Goal: Communication & Community: Share content

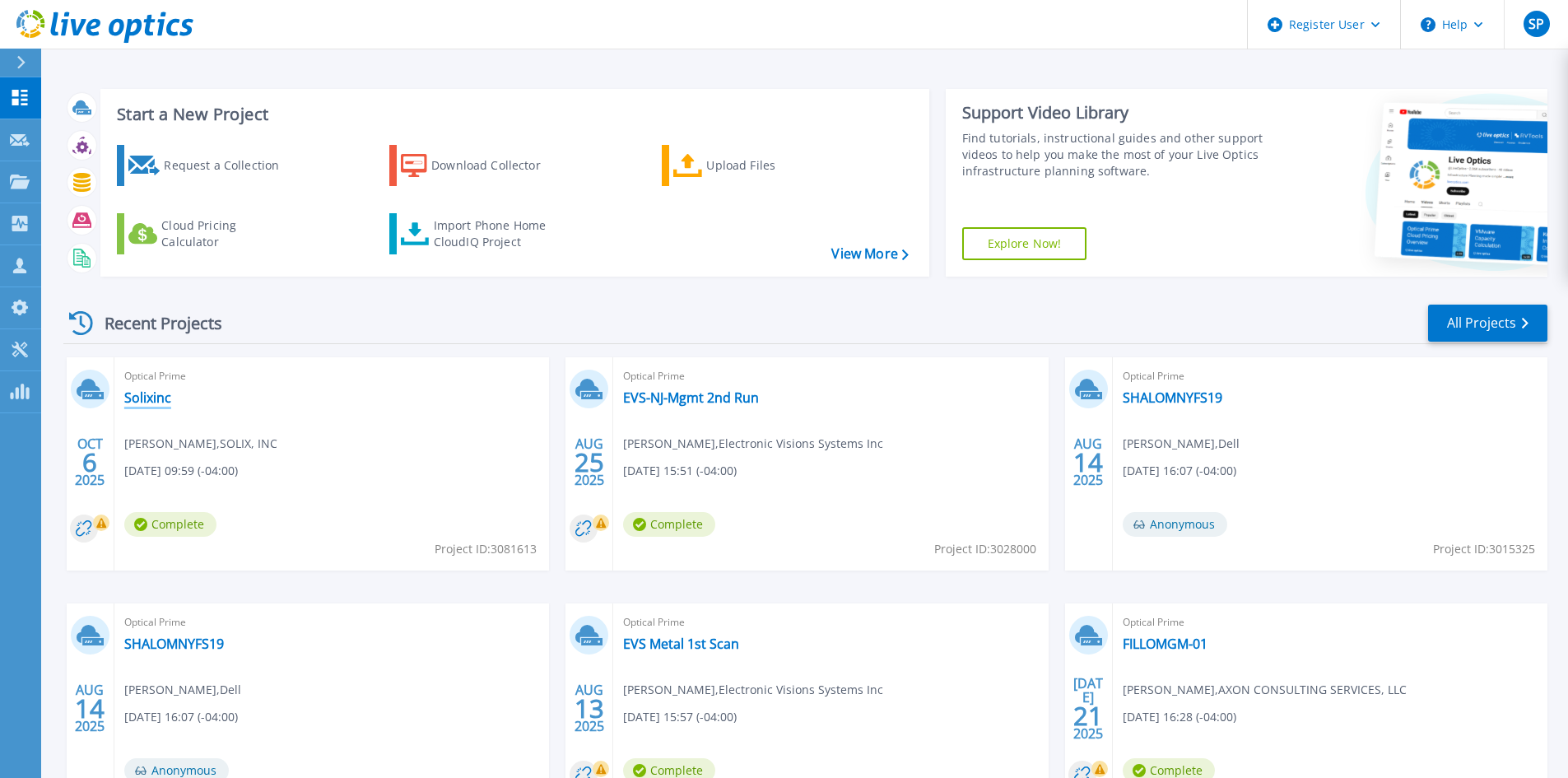
click at [154, 397] on link "Solixinc" at bounding box center [148, 397] width 47 height 17
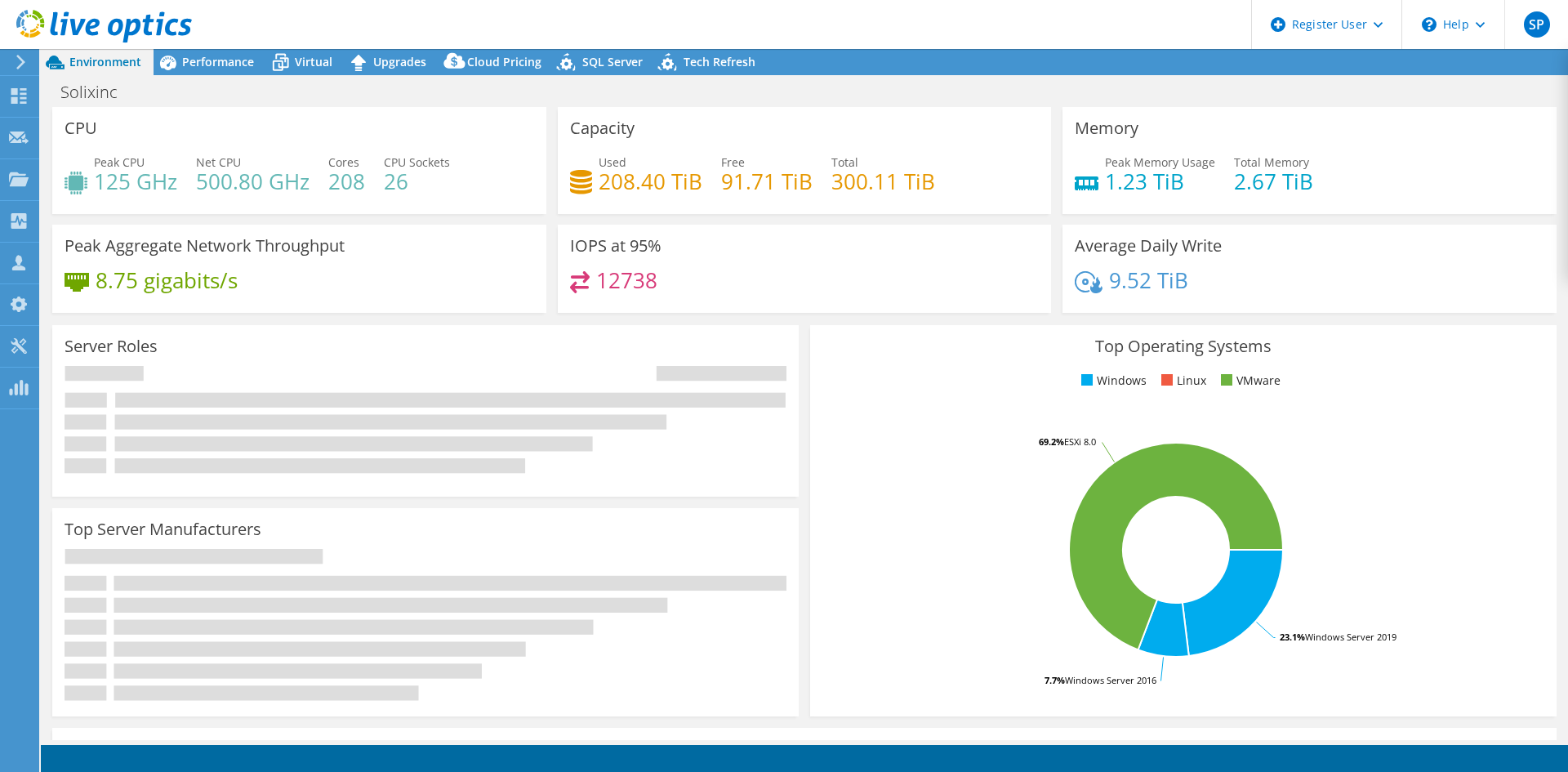
select select "USD"
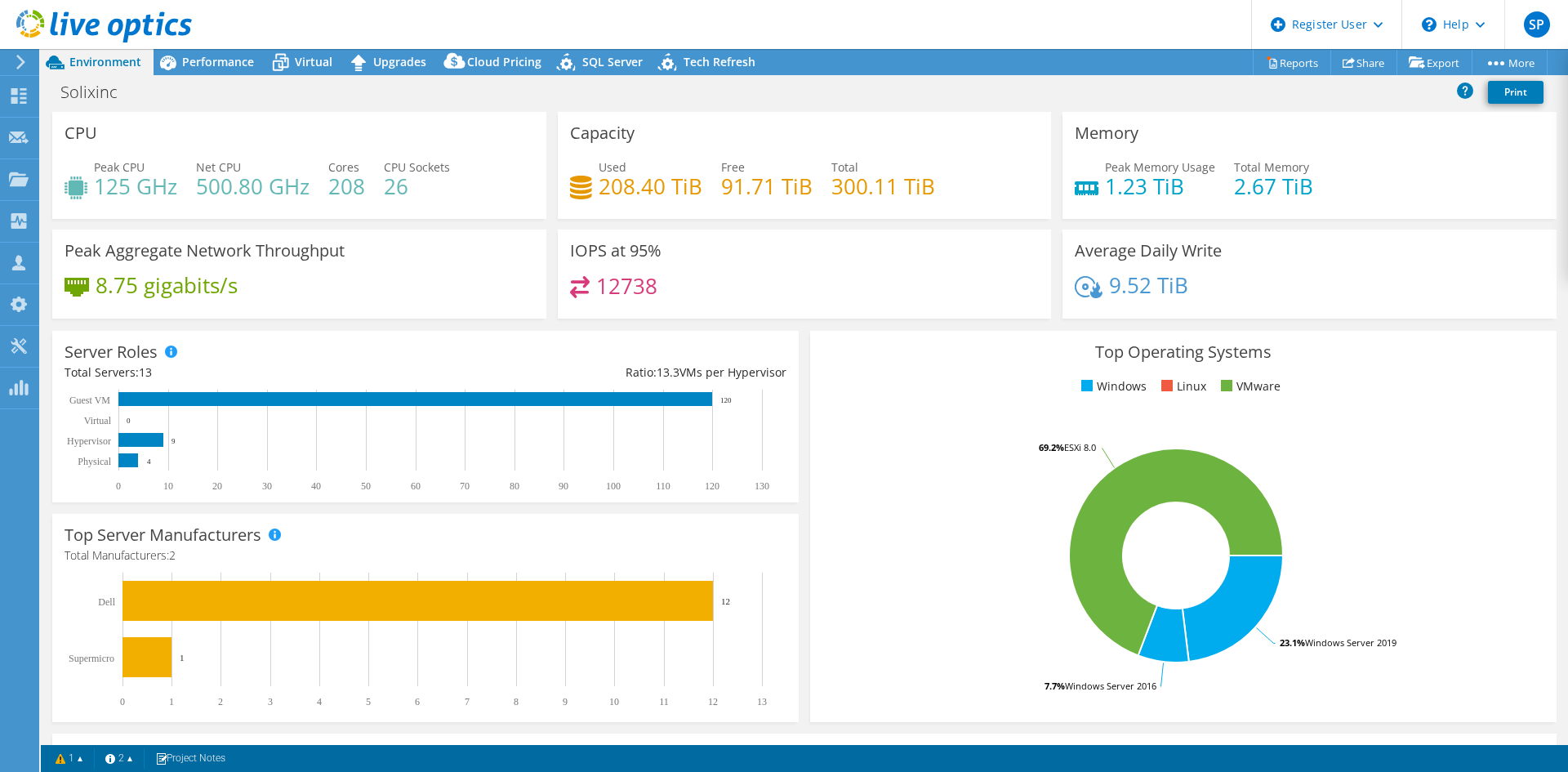
click at [11, 63] on div at bounding box center [18, 61] width 18 height 15
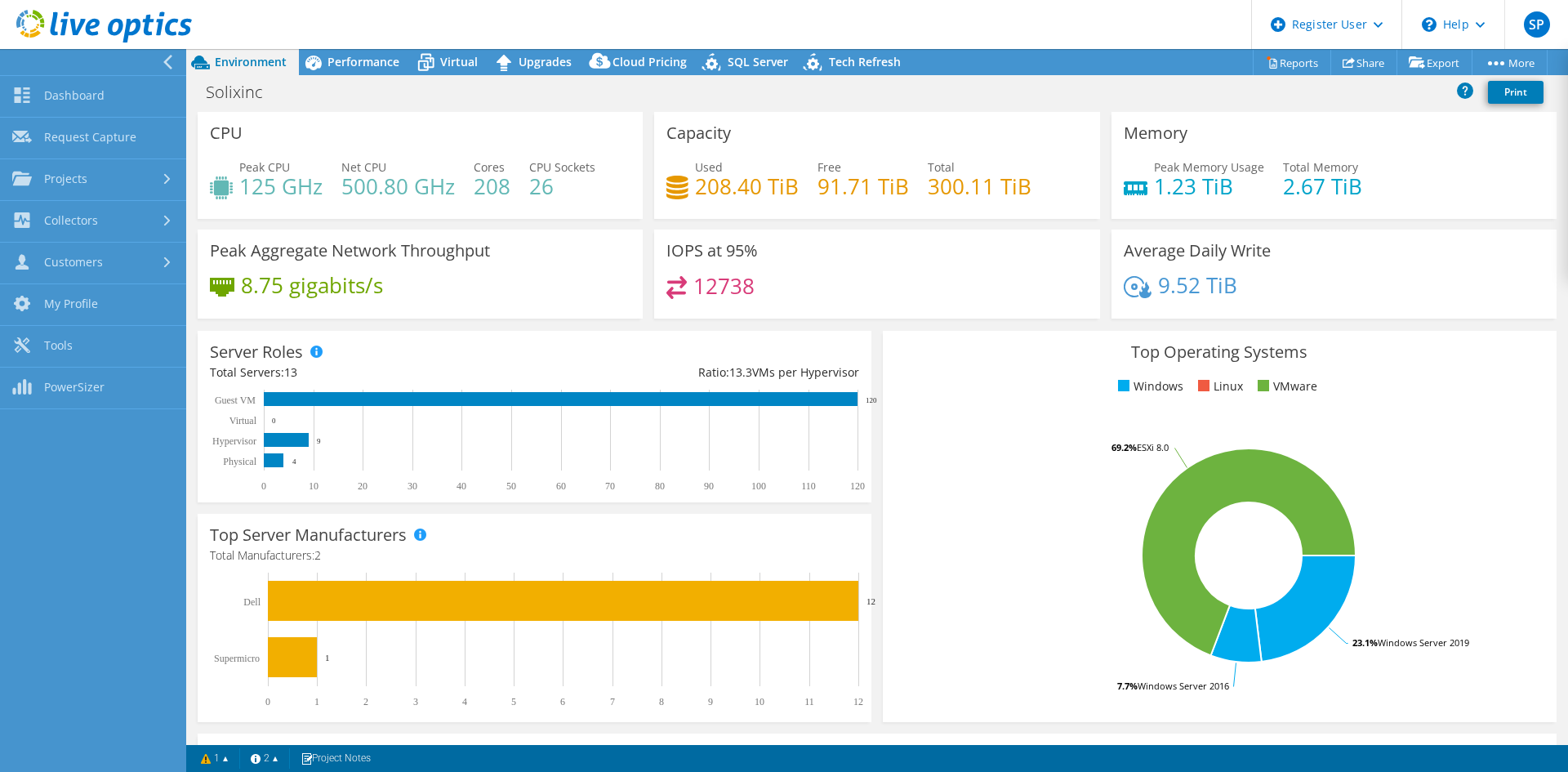
click at [441, 106] on div "Solixinc Print" at bounding box center [877, 94] width 1382 height 35
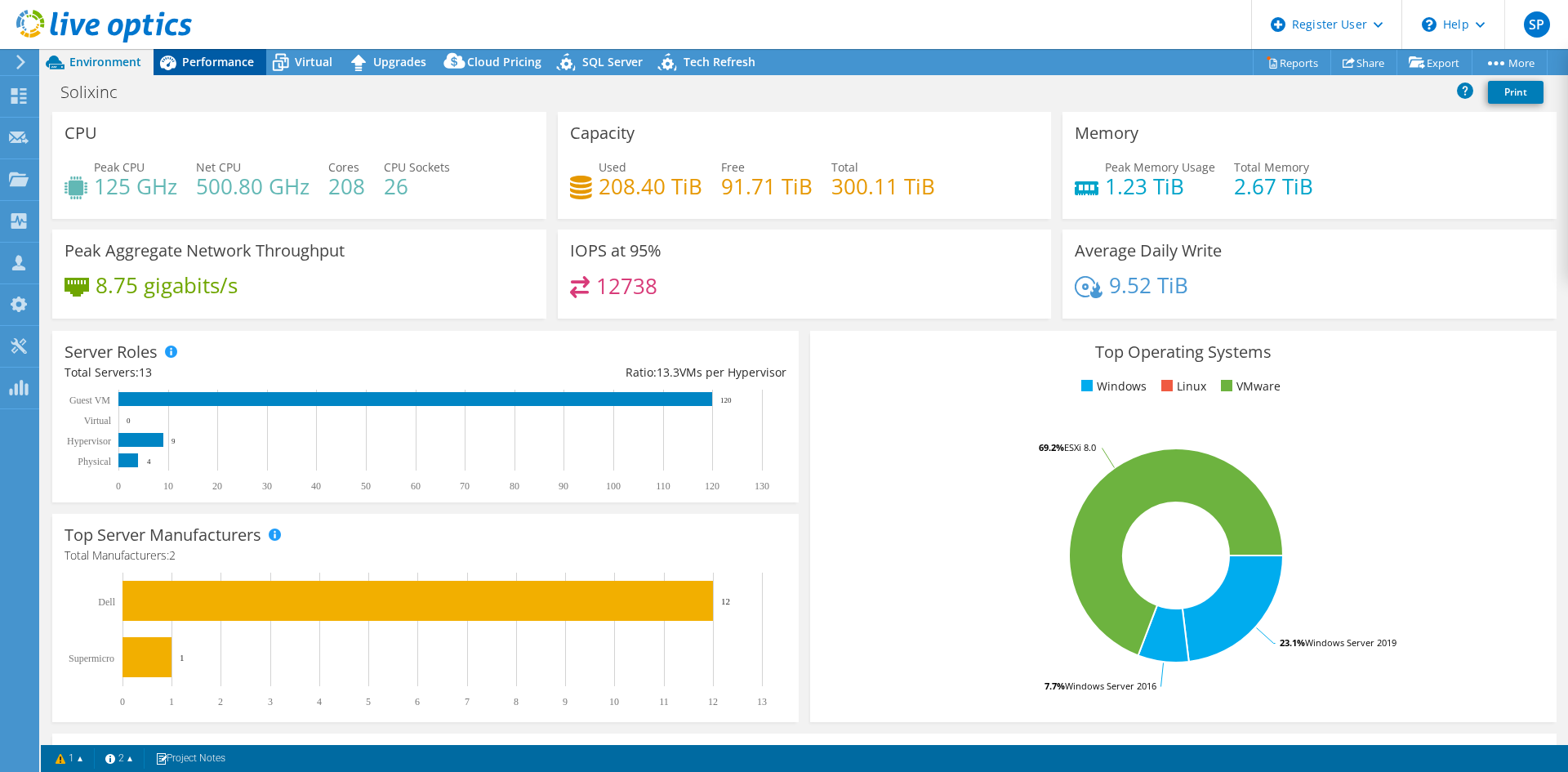
click at [175, 56] on icon at bounding box center [167, 62] width 29 height 29
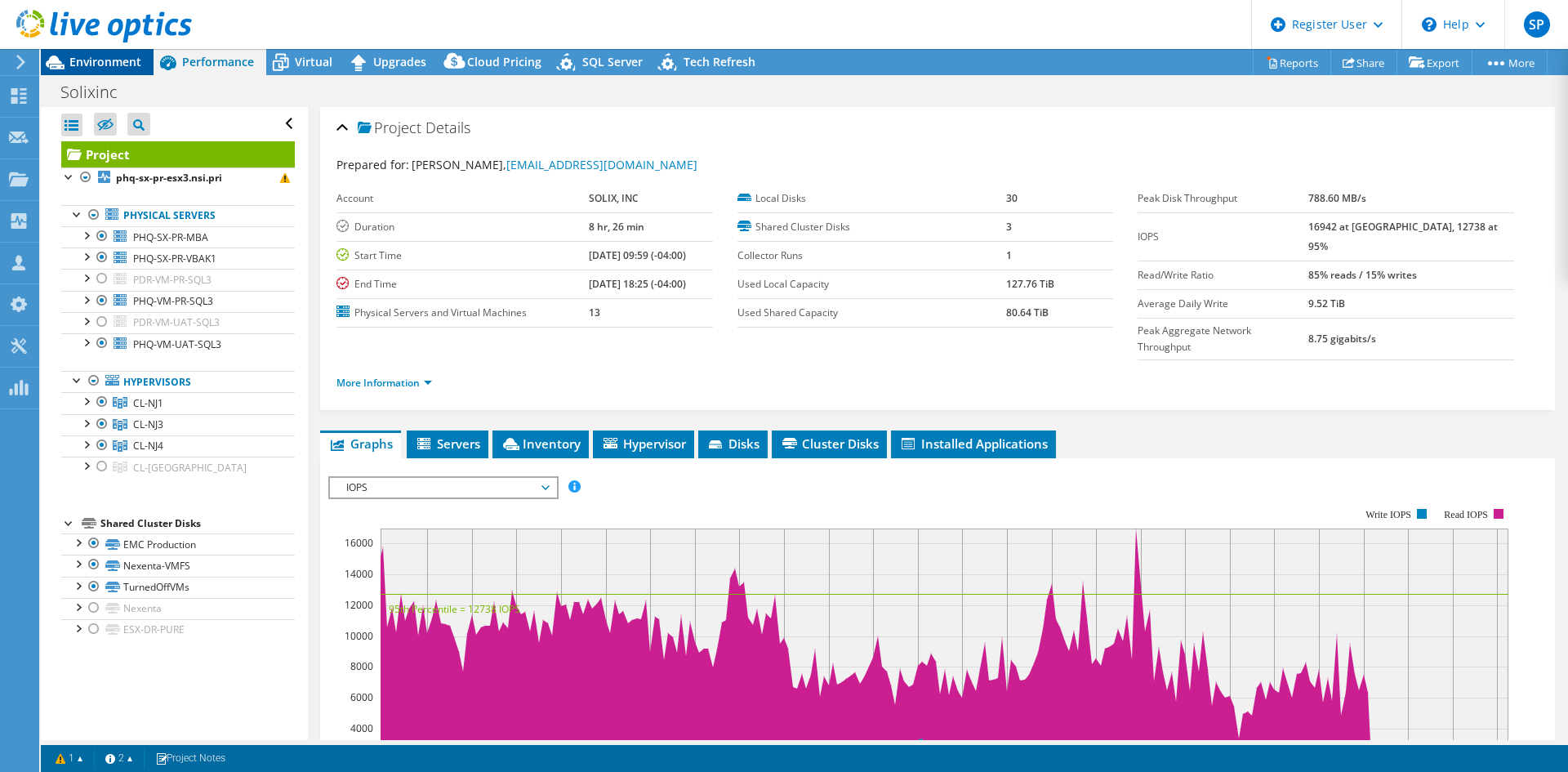
click at [133, 64] on span "Environment" at bounding box center [105, 61] width 72 height 16
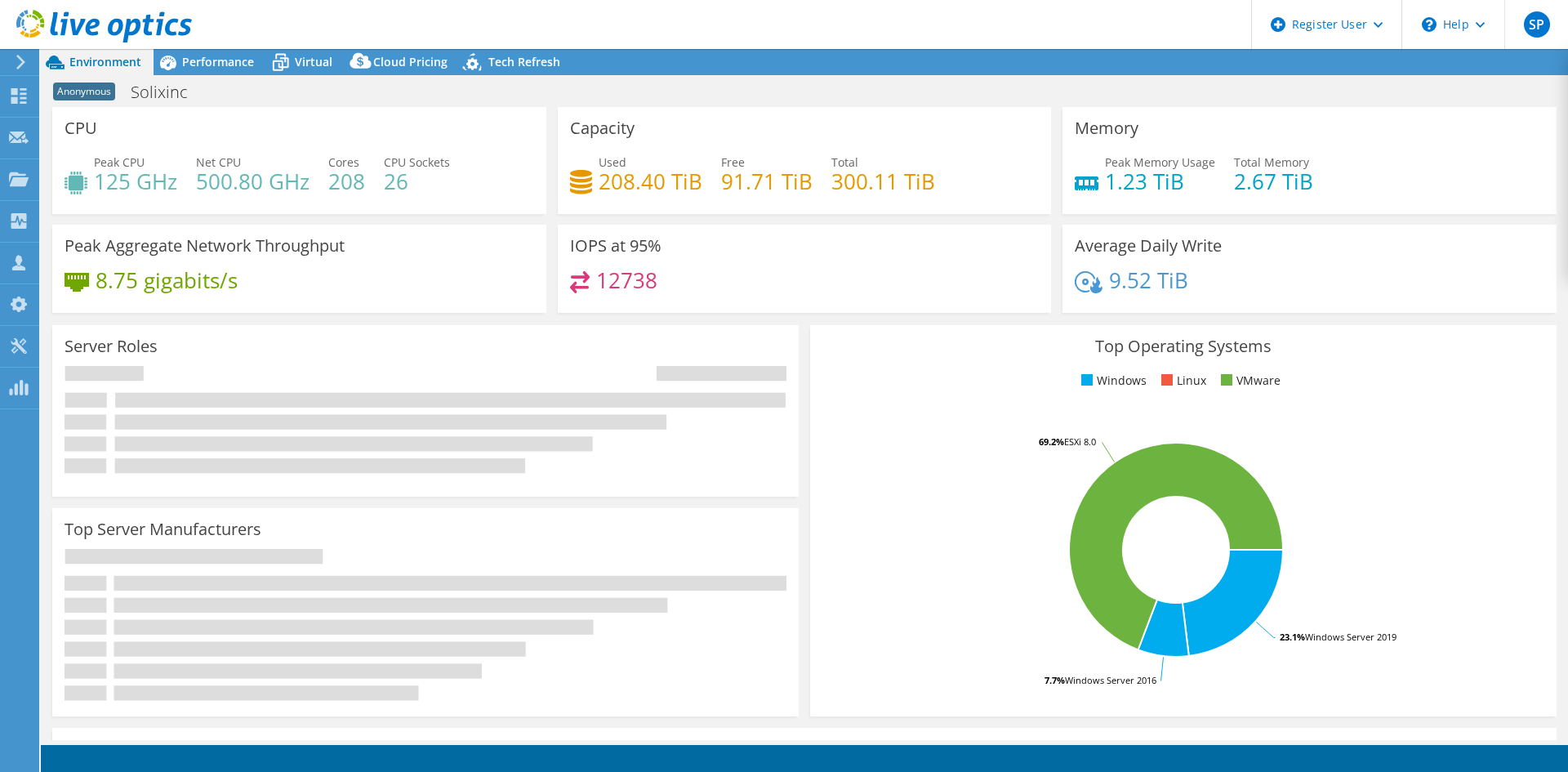
select select "USD"
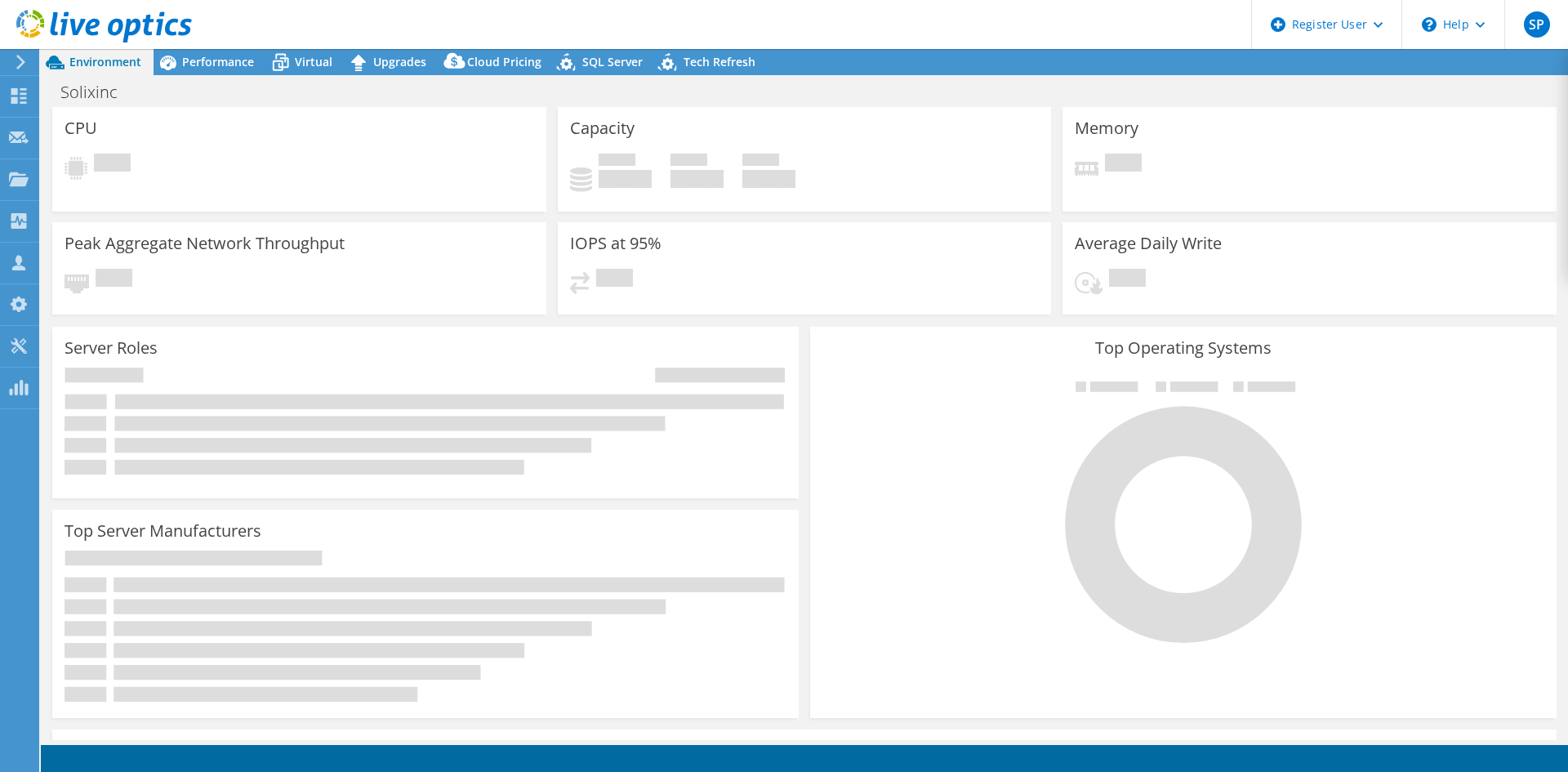
select select "USD"
radio input "true"
radio input "false"
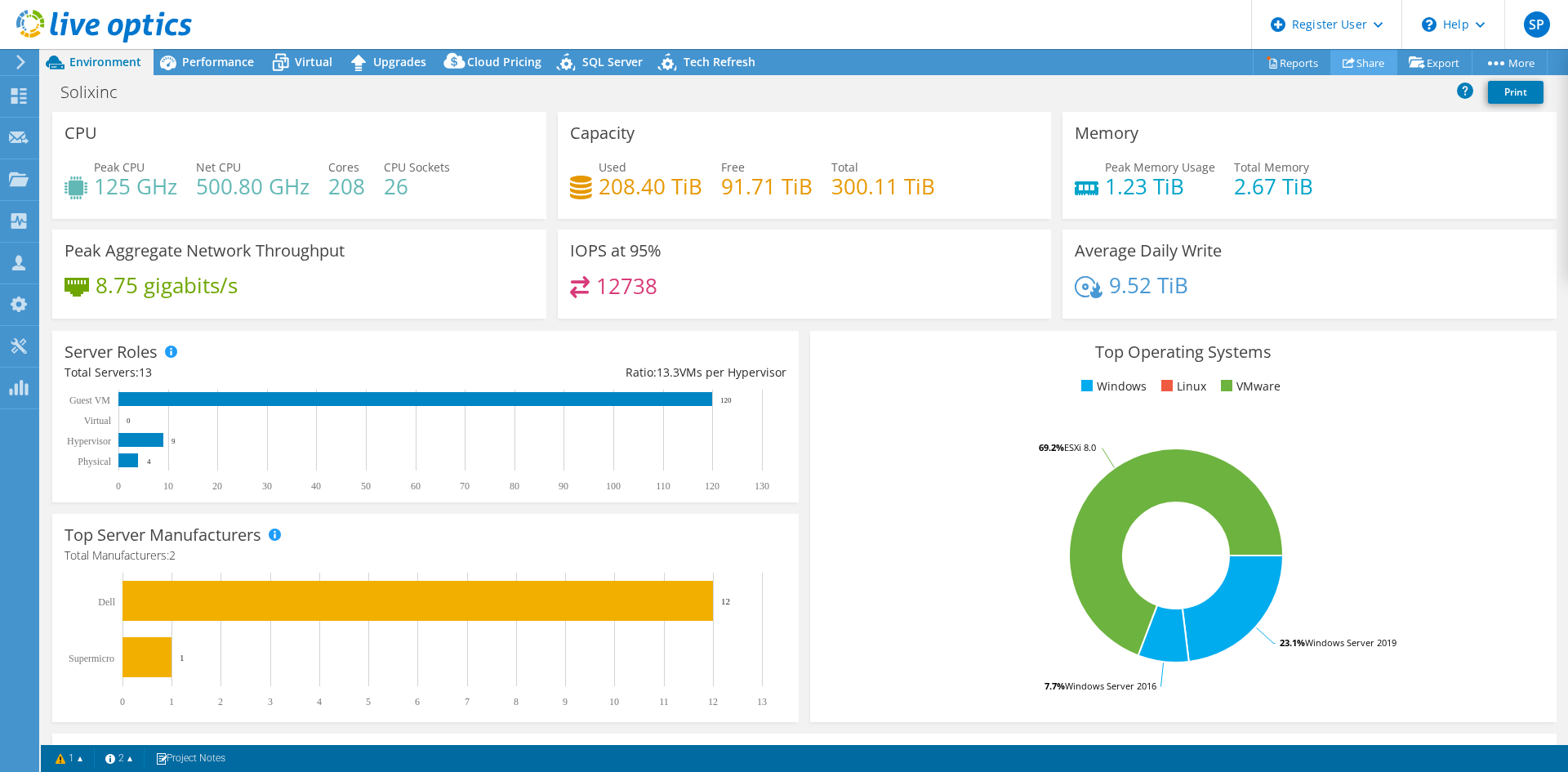
click at [1369, 60] on link "Share" at bounding box center [1364, 62] width 67 height 26
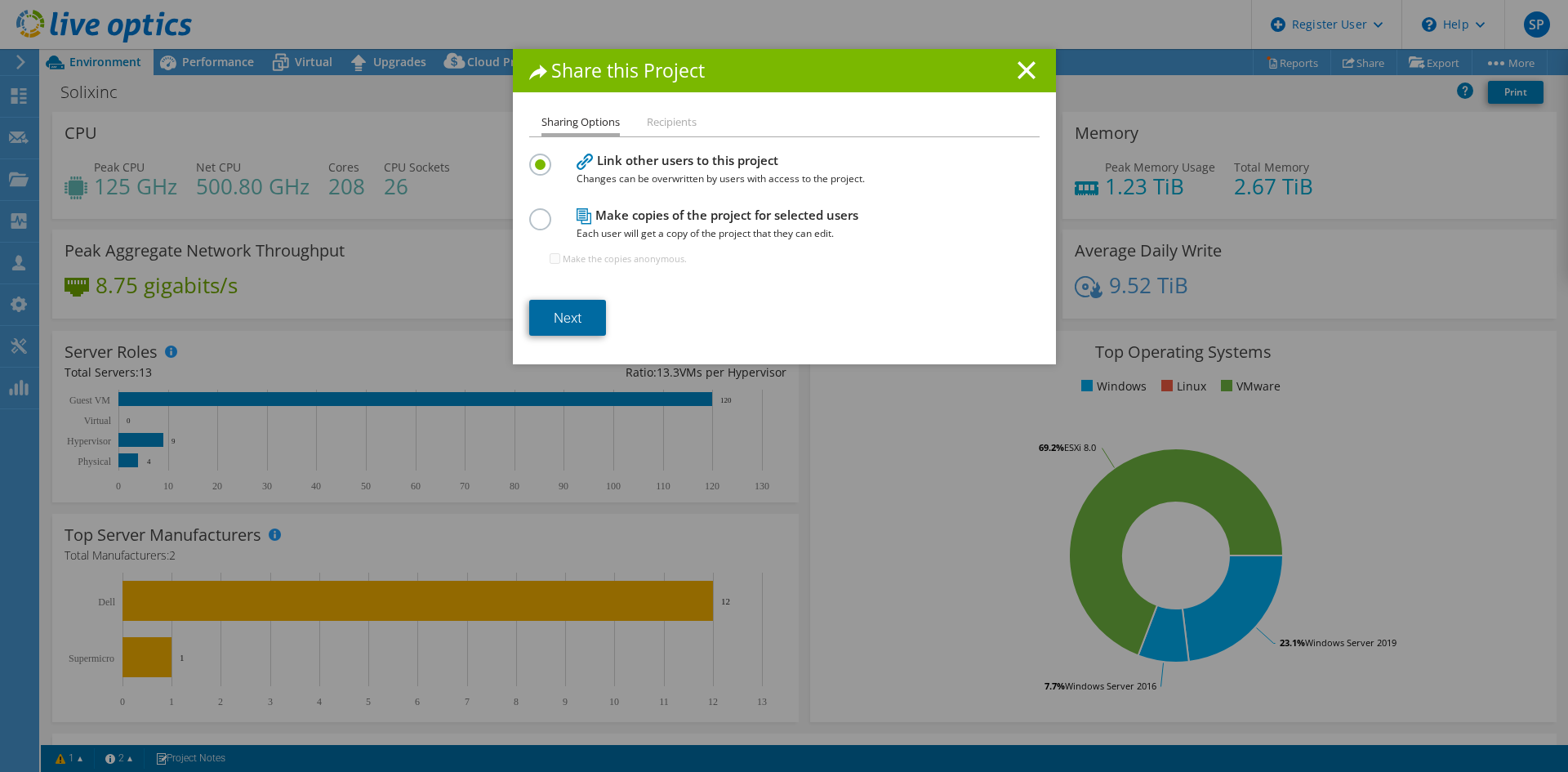
click at [564, 316] on link "Next" at bounding box center [568, 318] width 77 height 36
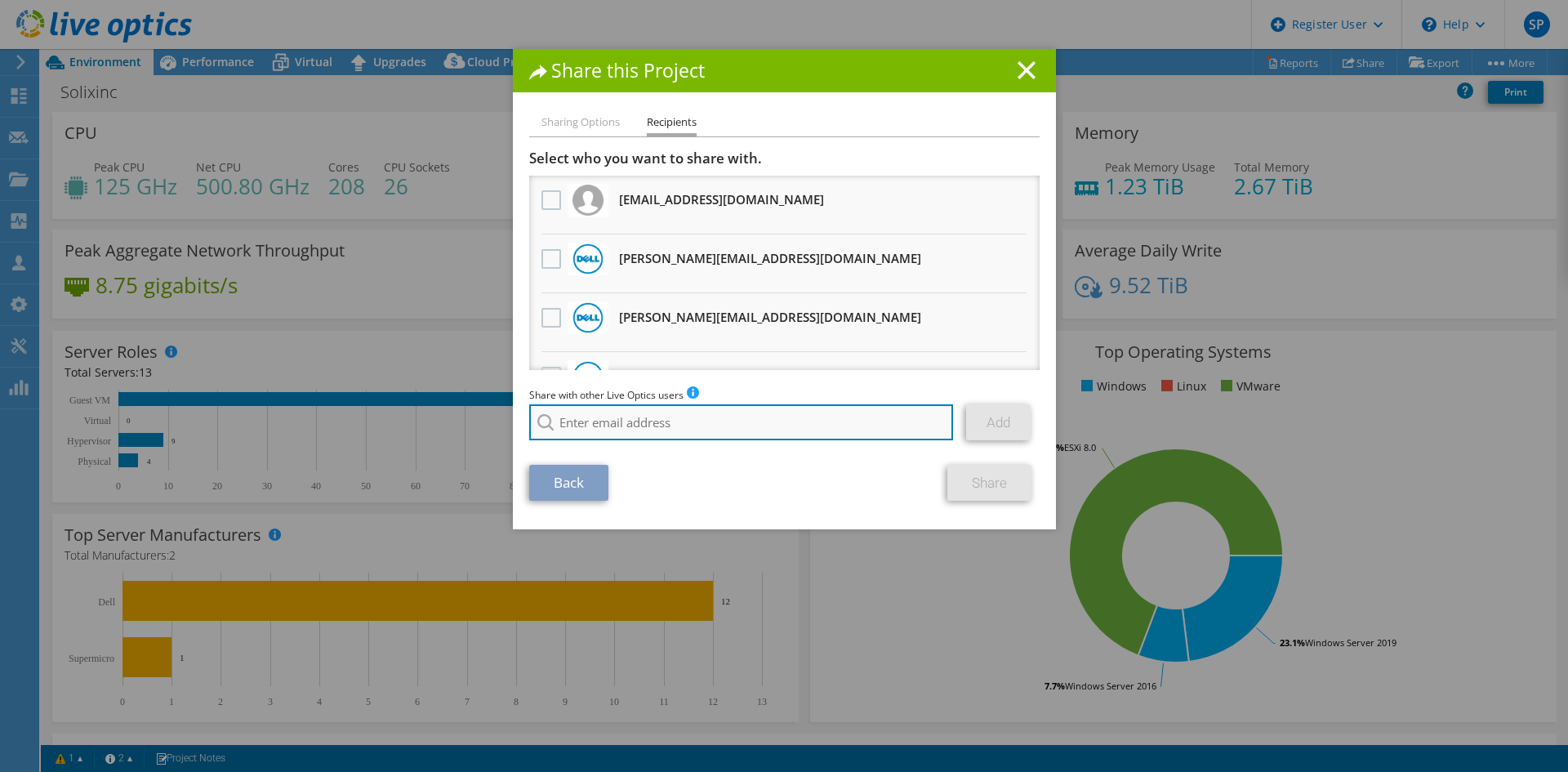
click at [652, 409] on input "search" at bounding box center [741, 422] width 425 height 36
click at [713, 414] on input "scott" at bounding box center [741, 422] width 425 height 36
paste input "ampbell@redesign-group.com"
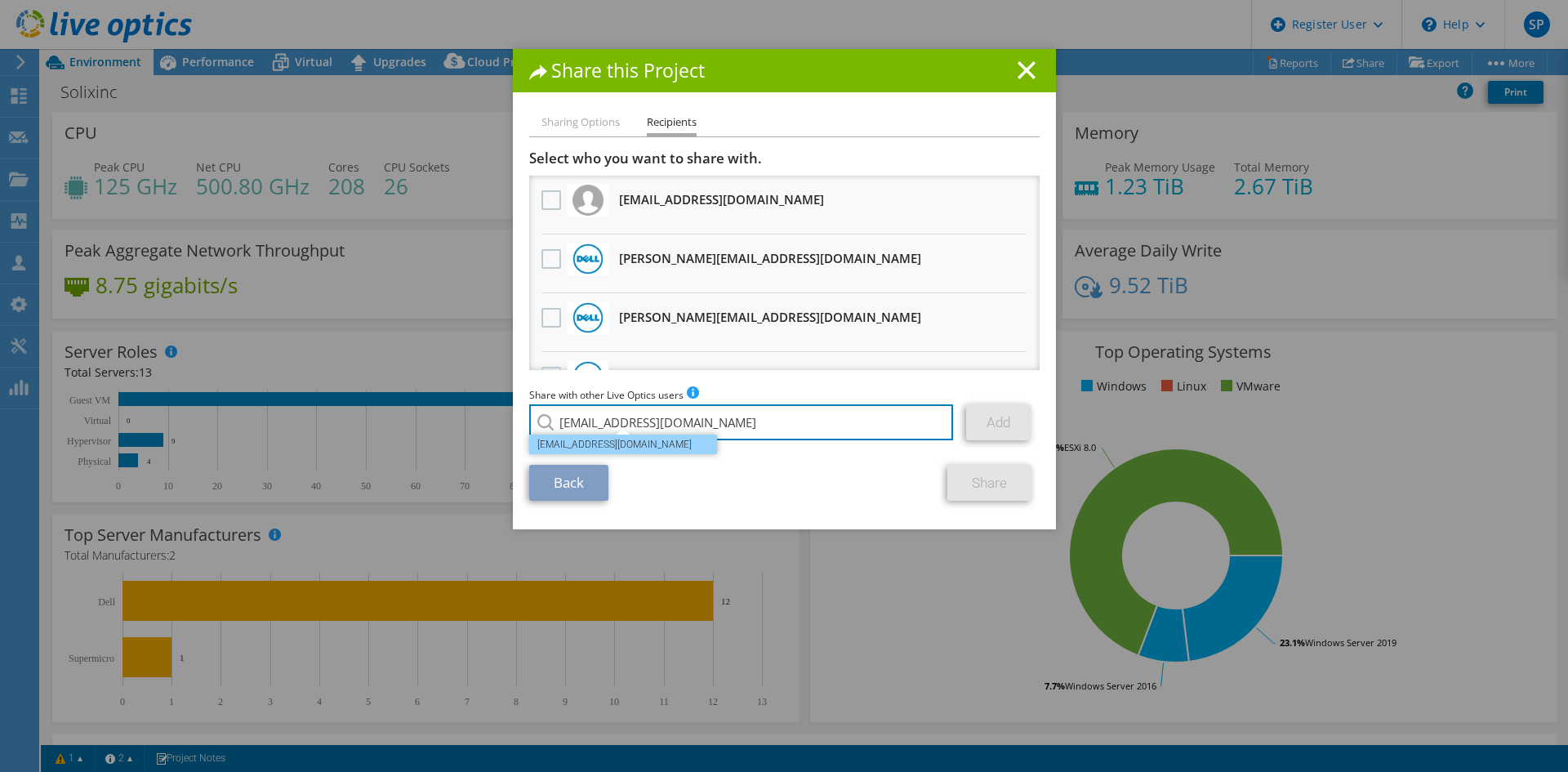
type input "scampbell@redesign-group.com"
click at [621, 453] on li "scampbell@redesign-group.com" at bounding box center [624, 444] width 188 height 20
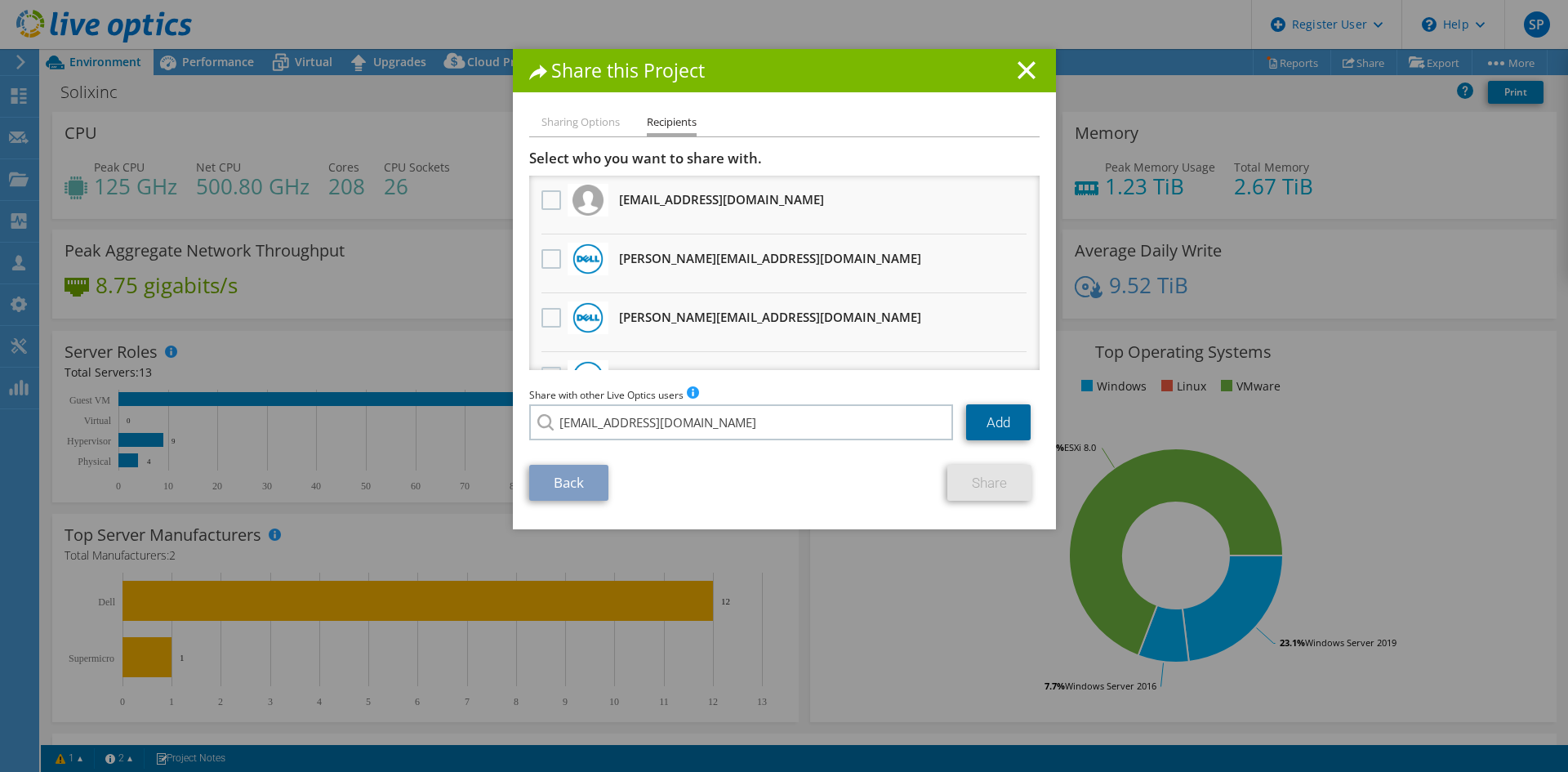
click at [1010, 427] on link "Add" at bounding box center [998, 422] width 64 height 36
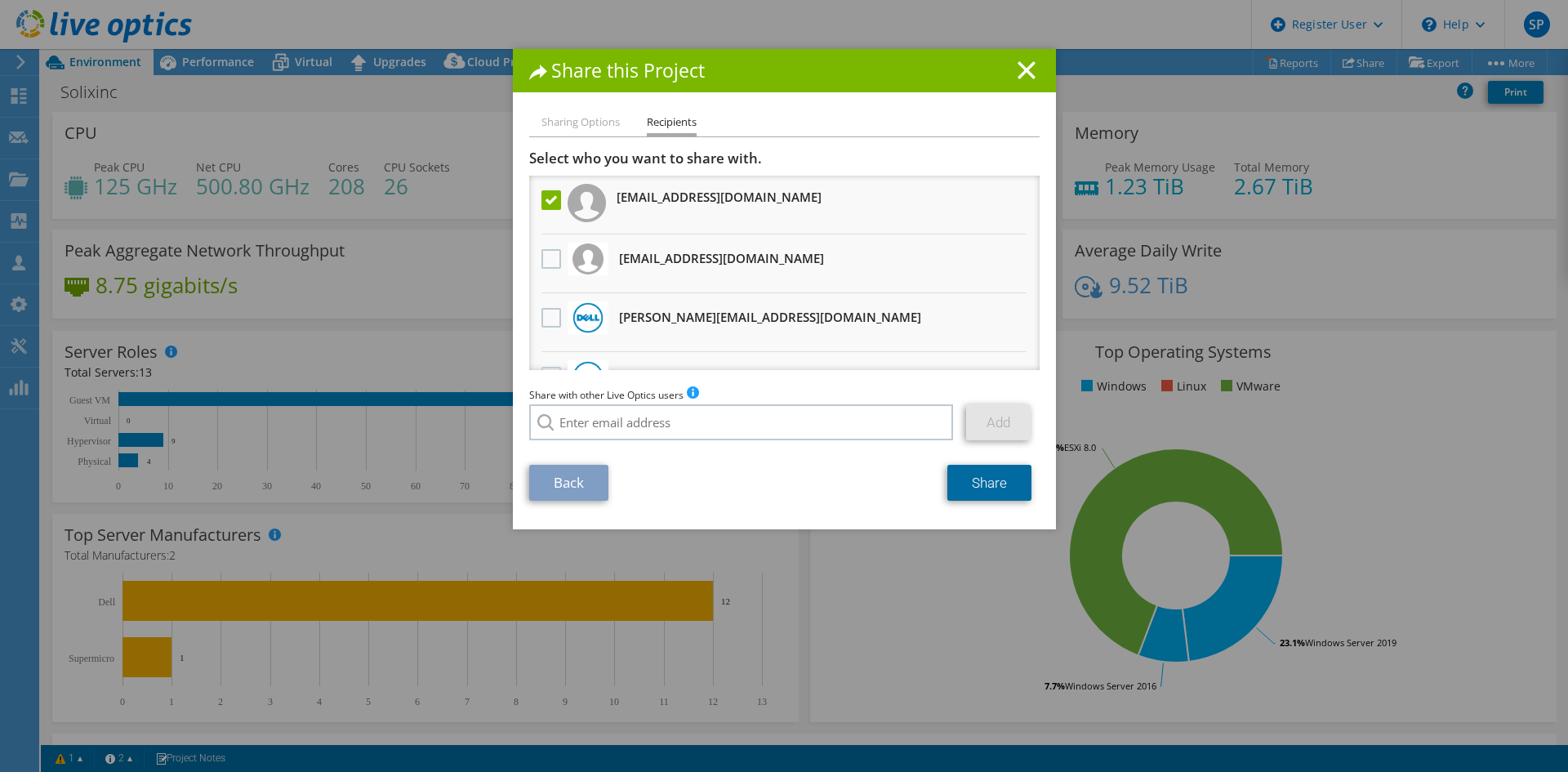
click at [1009, 490] on link "Share" at bounding box center [989, 483] width 84 height 36
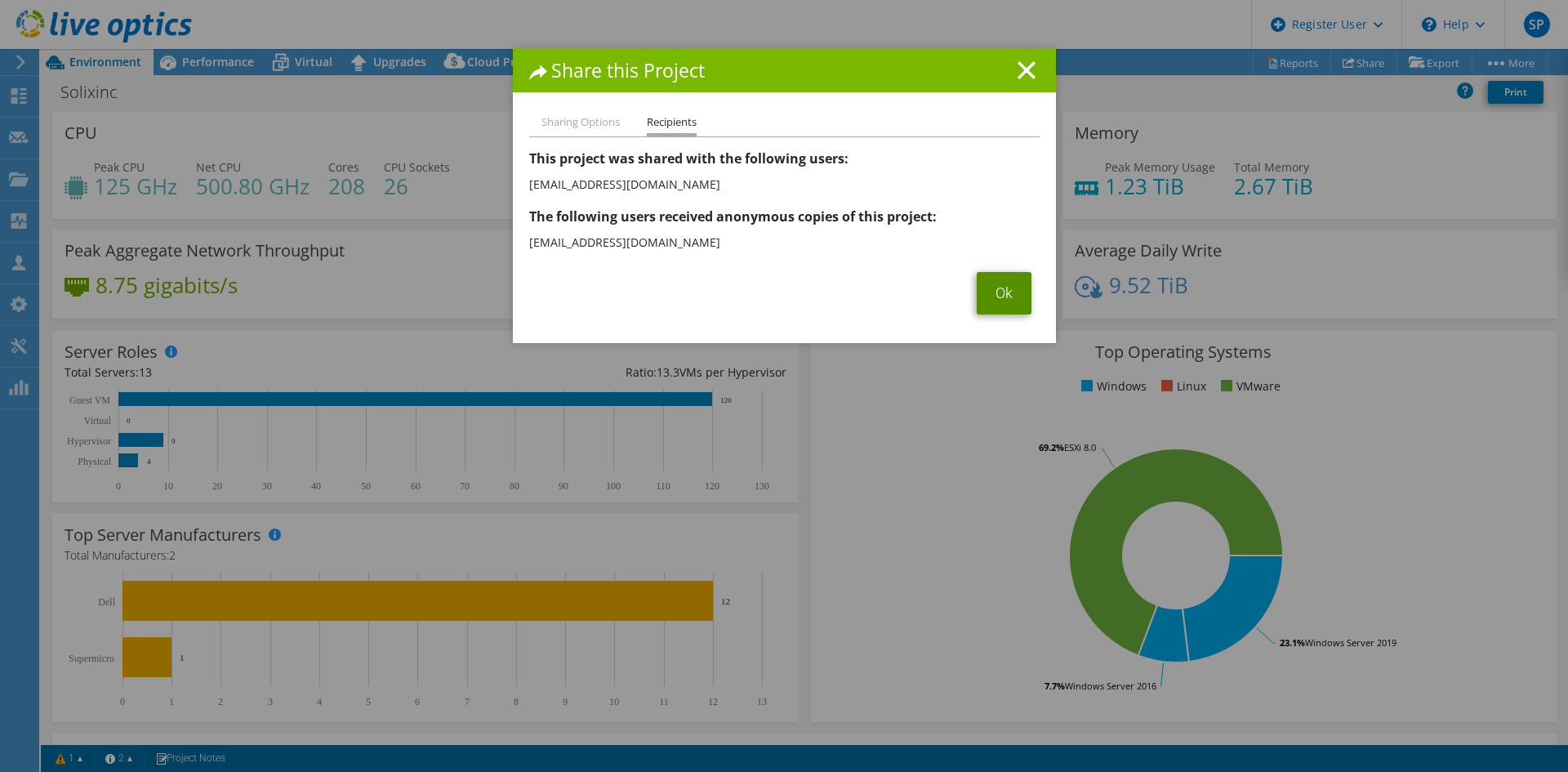
click at [999, 304] on link "Ok" at bounding box center [1004, 293] width 54 height 43
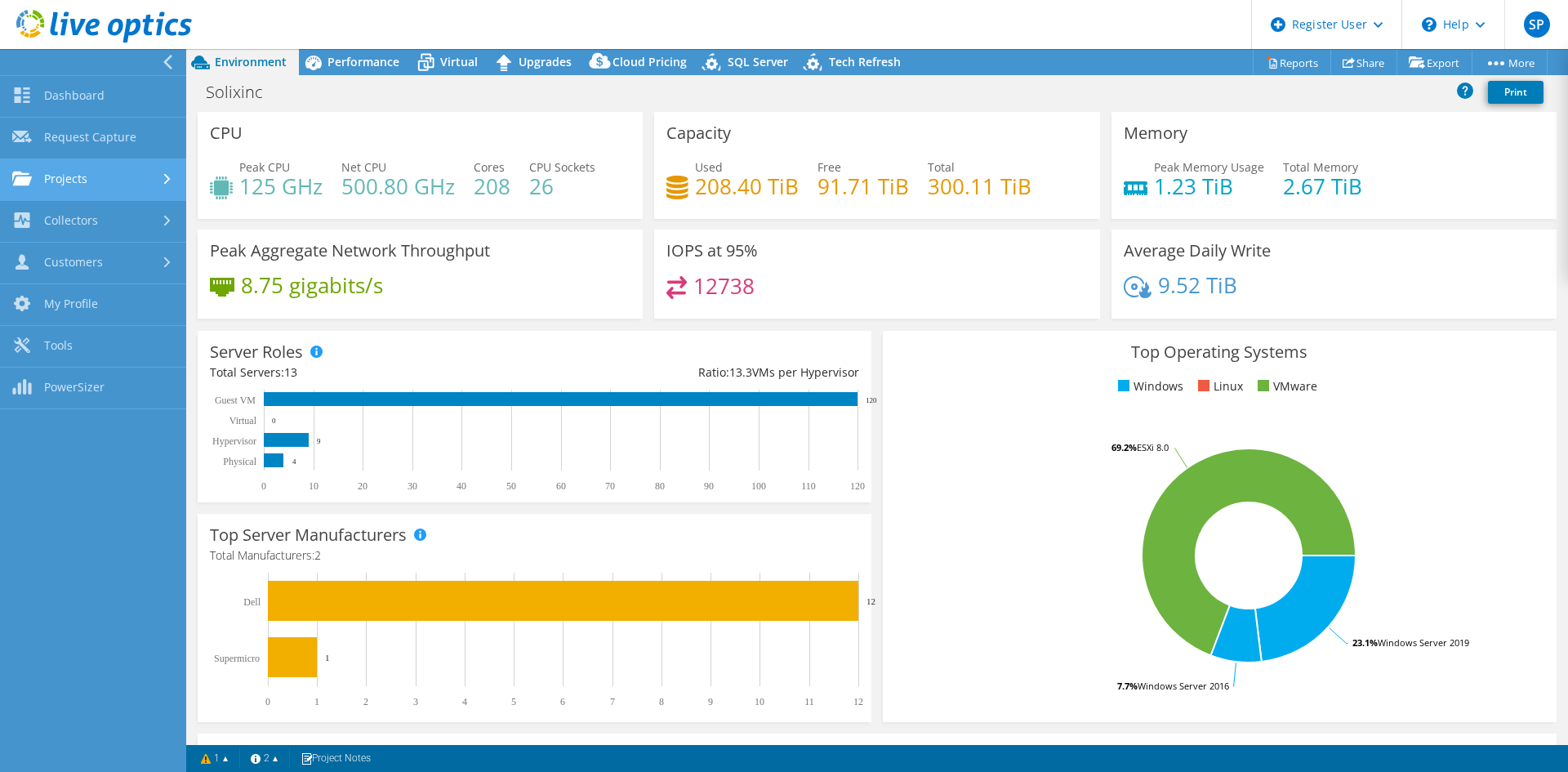
click at [107, 165] on link "Projects" at bounding box center [93, 180] width 186 height 42
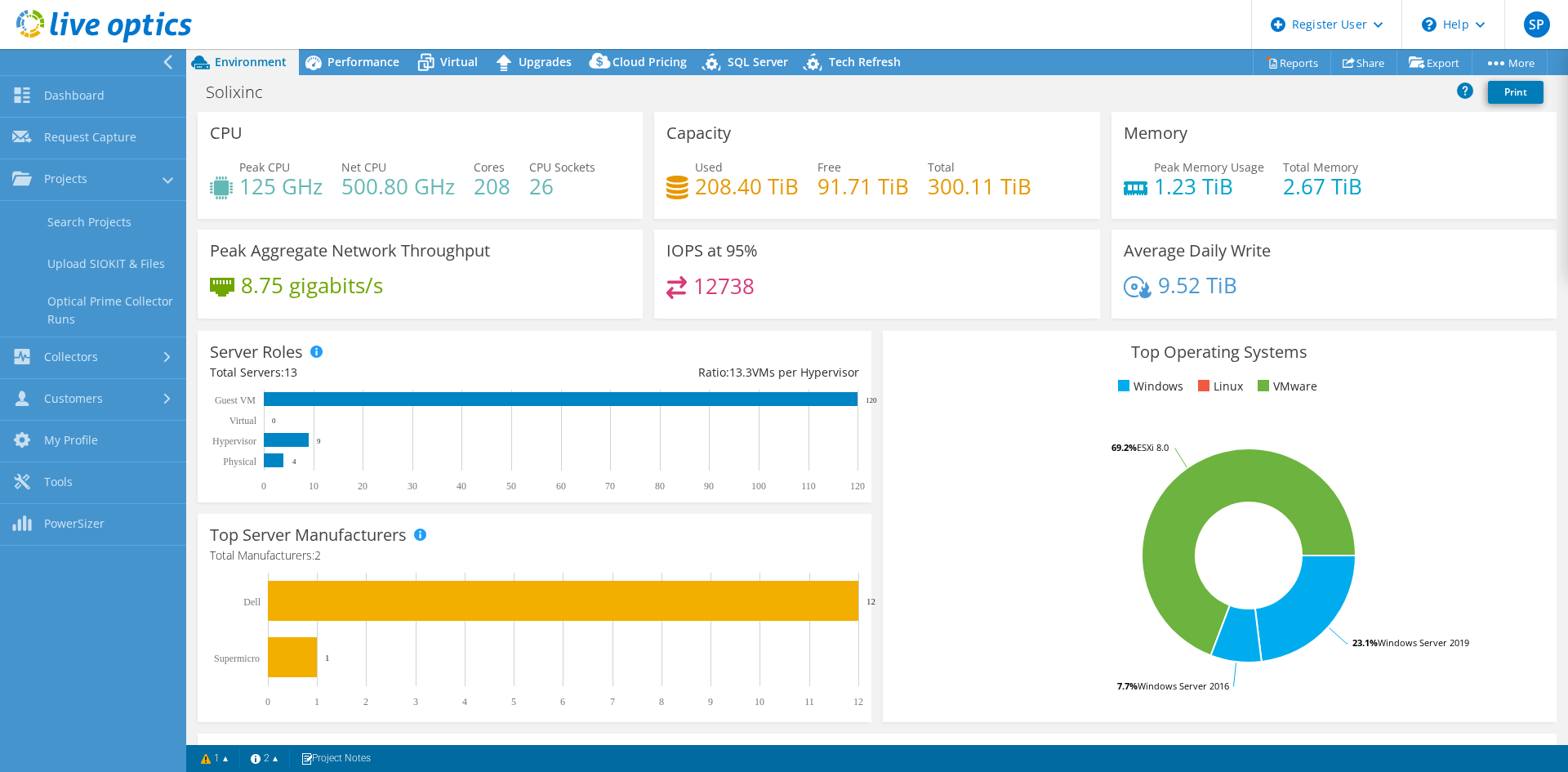
click at [156, 58] on div at bounding box center [89, 62] width 186 height 26
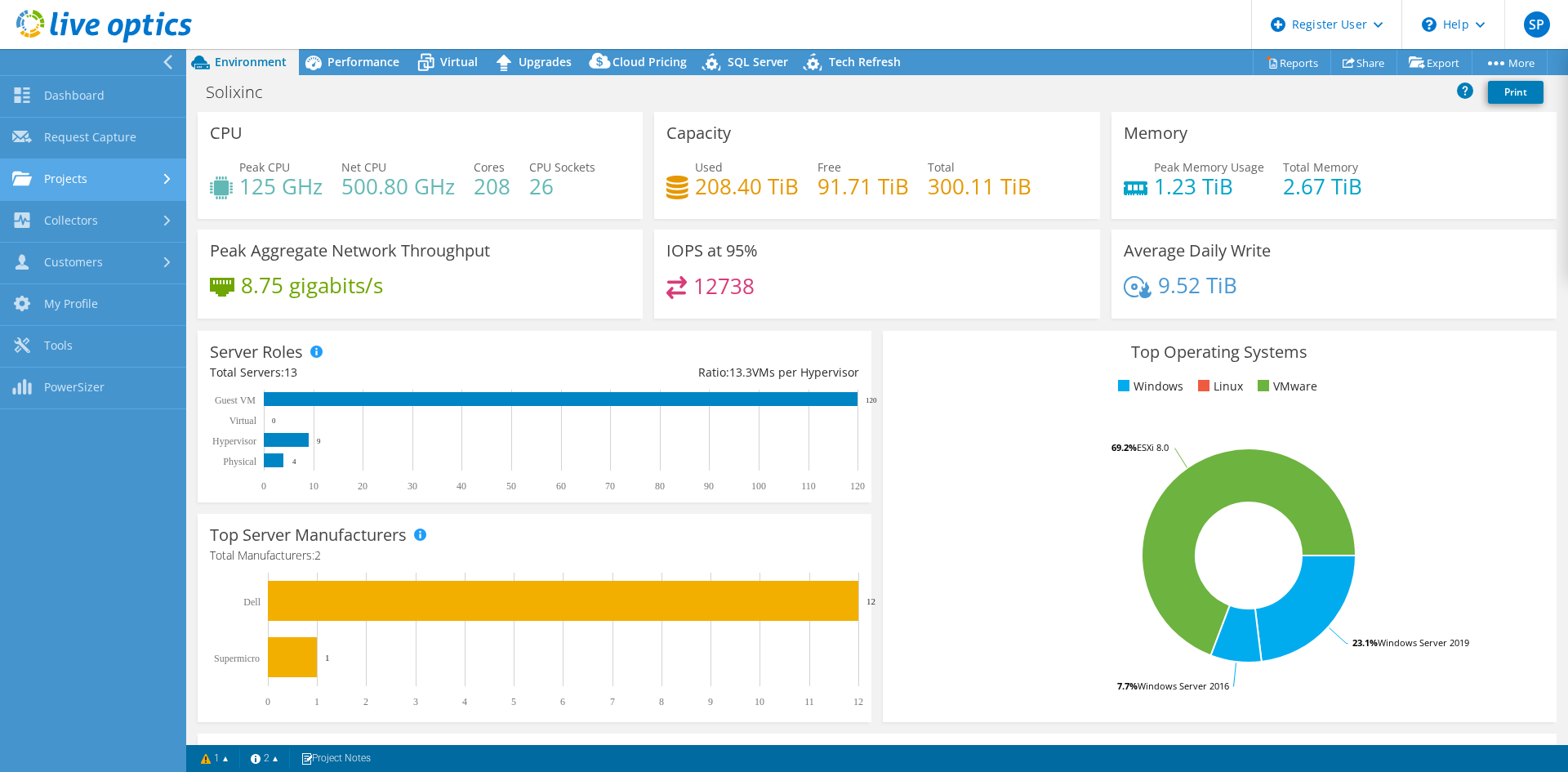
click at [142, 181] on link "Projects" at bounding box center [93, 180] width 186 height 42
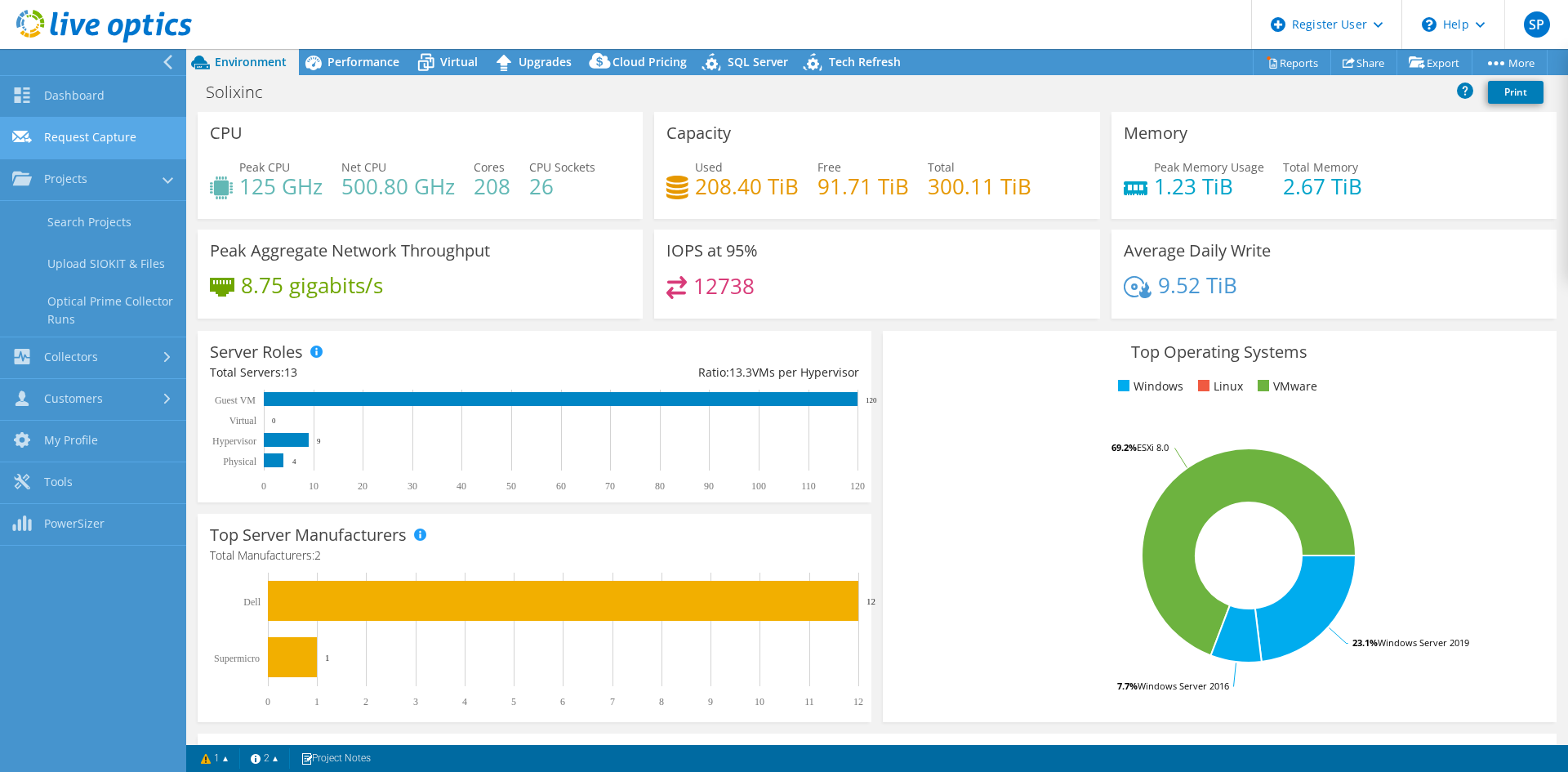
click at [112, 142] on link "Request Capture" at bounding box center [93, 139] width 186 height 42
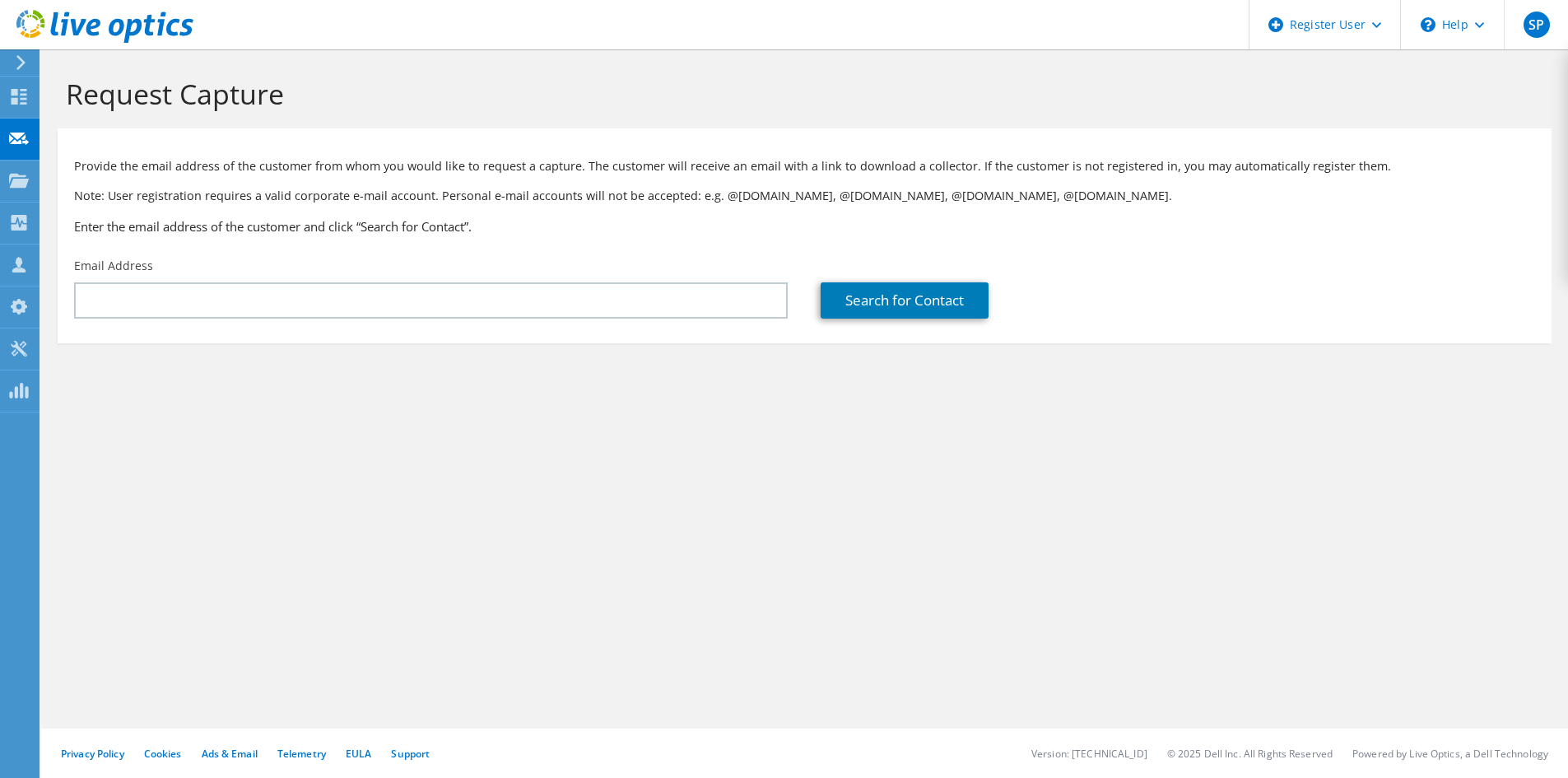
click at [368, 278] on div "Email Address" at bounding box center [431, 288] width 746 height 78
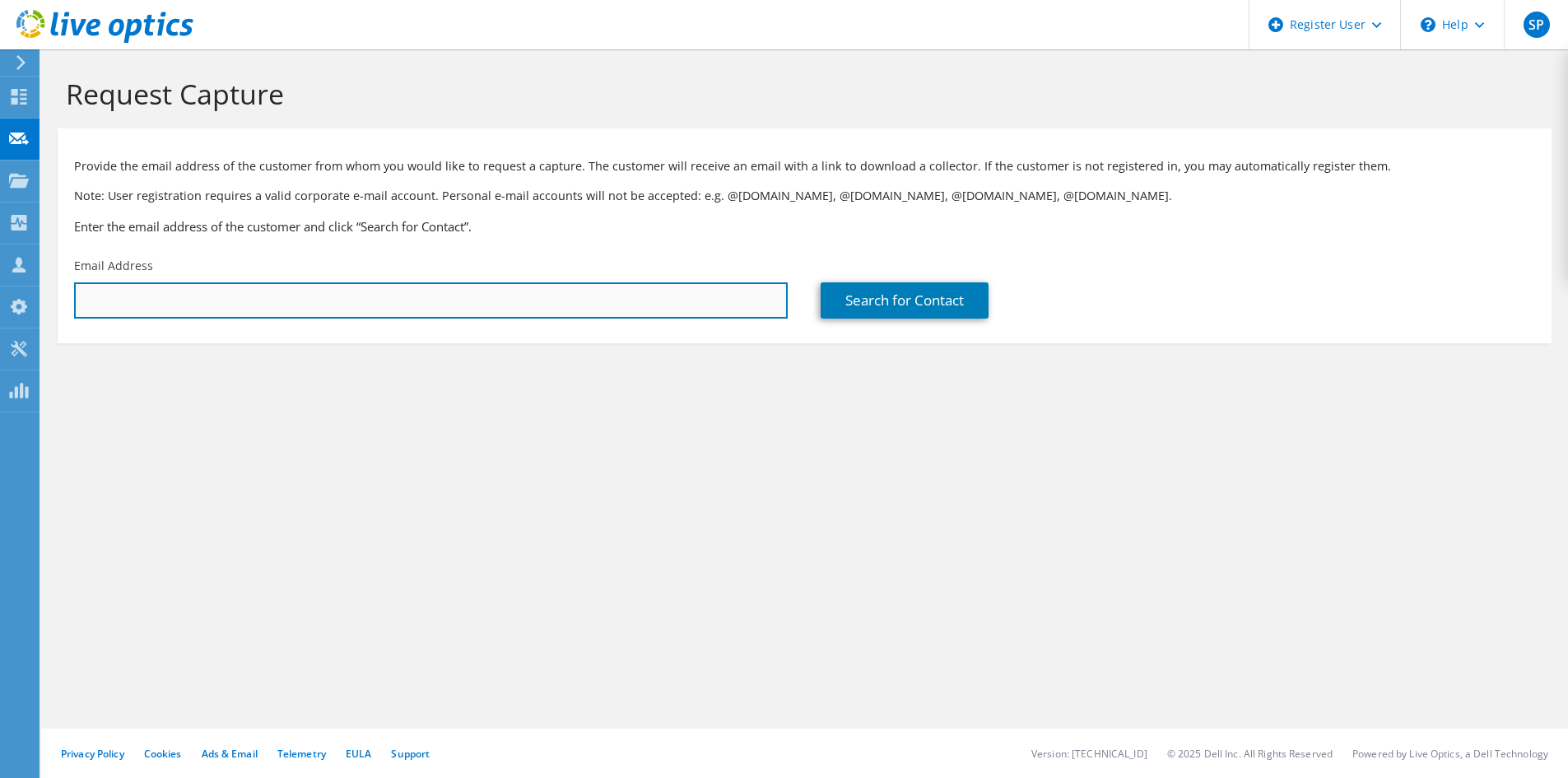
click at [368, 297] on input "text" at bounding box center [430, 300] width 713 height 36
type input "dgower@dtwresearch.com"
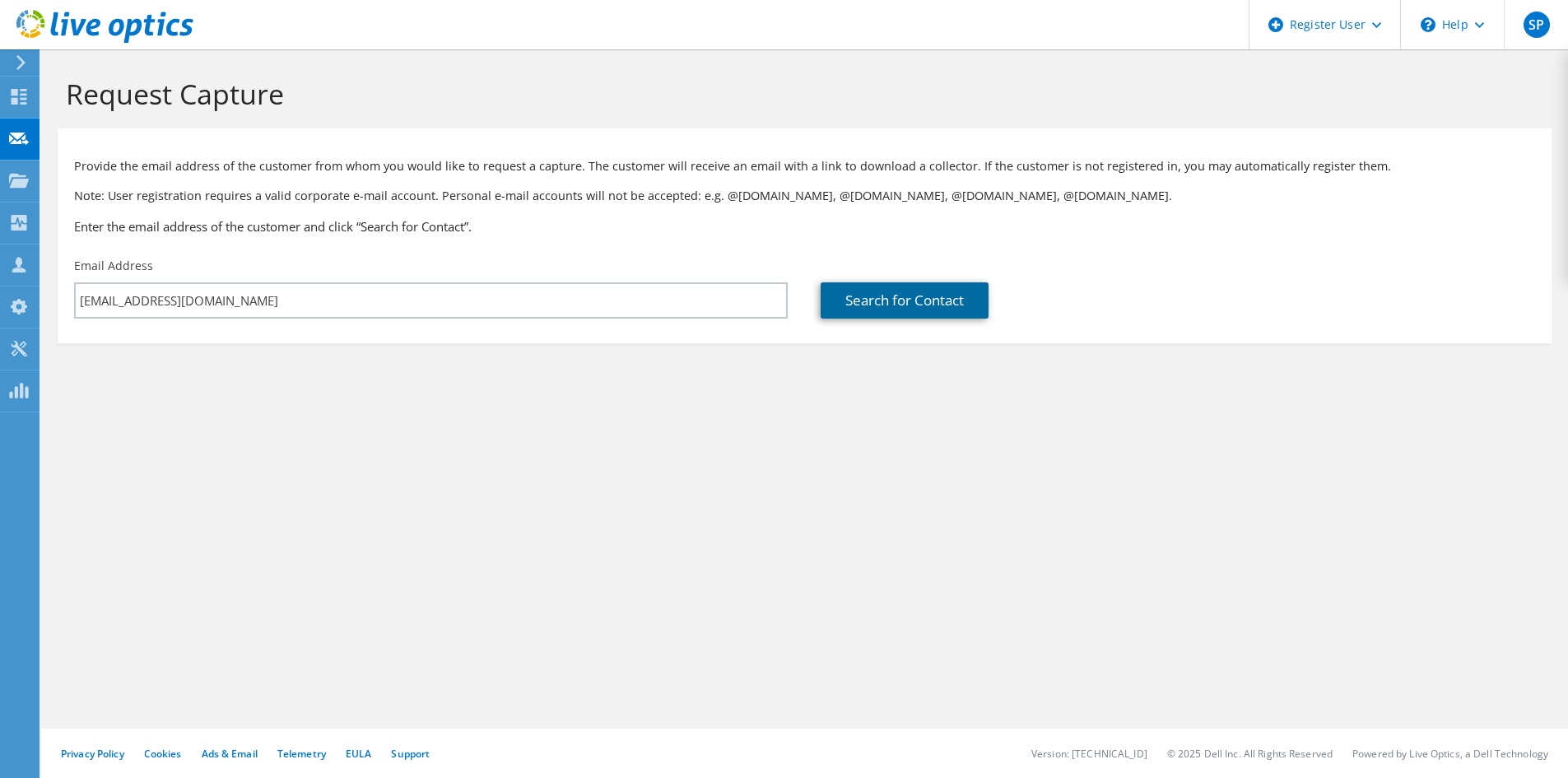
click at [903, 303] on link "Search for Contact" at bounding box center [905, 300] width 168 height 36
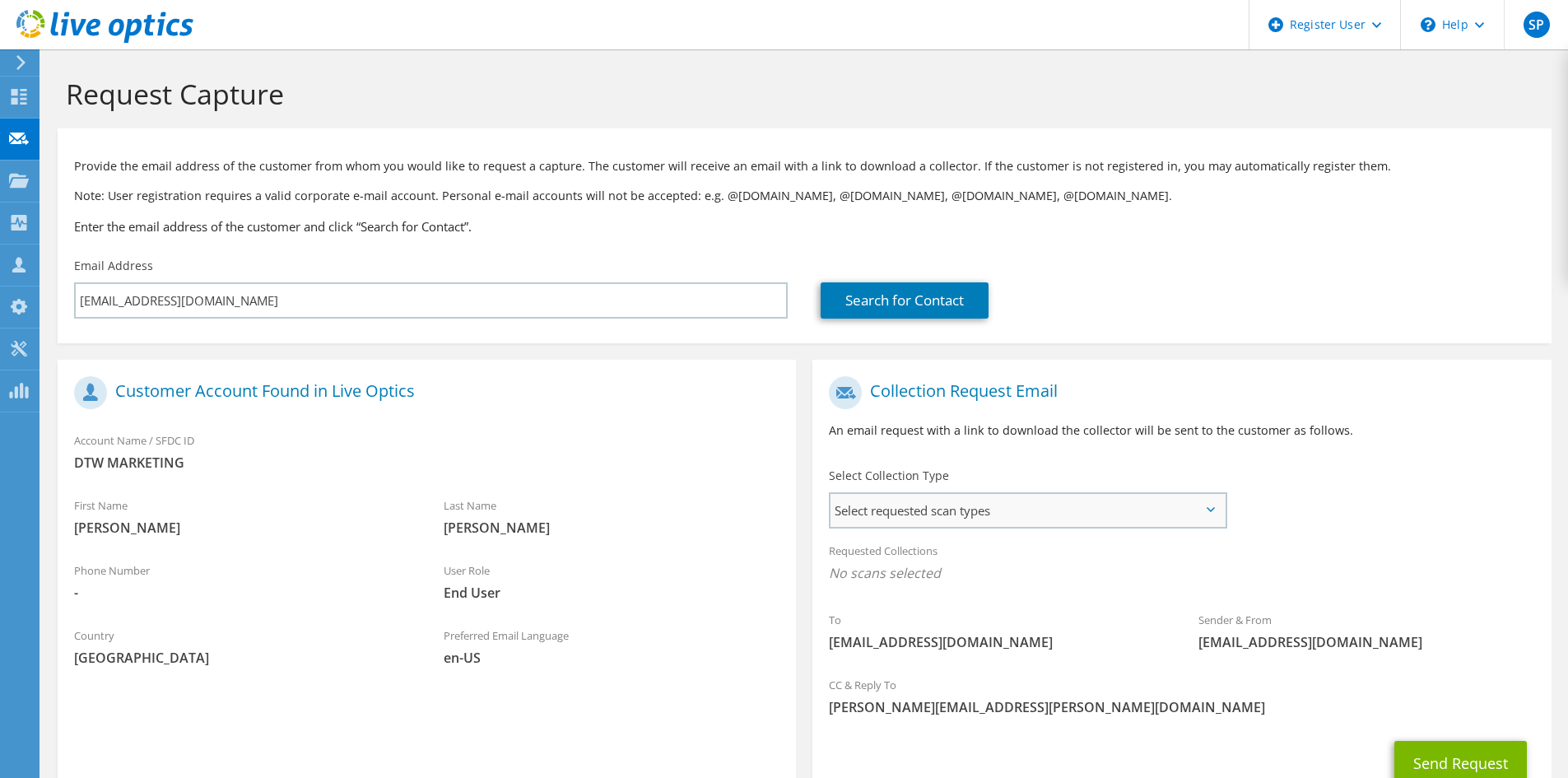
click at [1004, 509] on span "Select requested scan types" at bounding box center [1027, 510] width 394 height 33
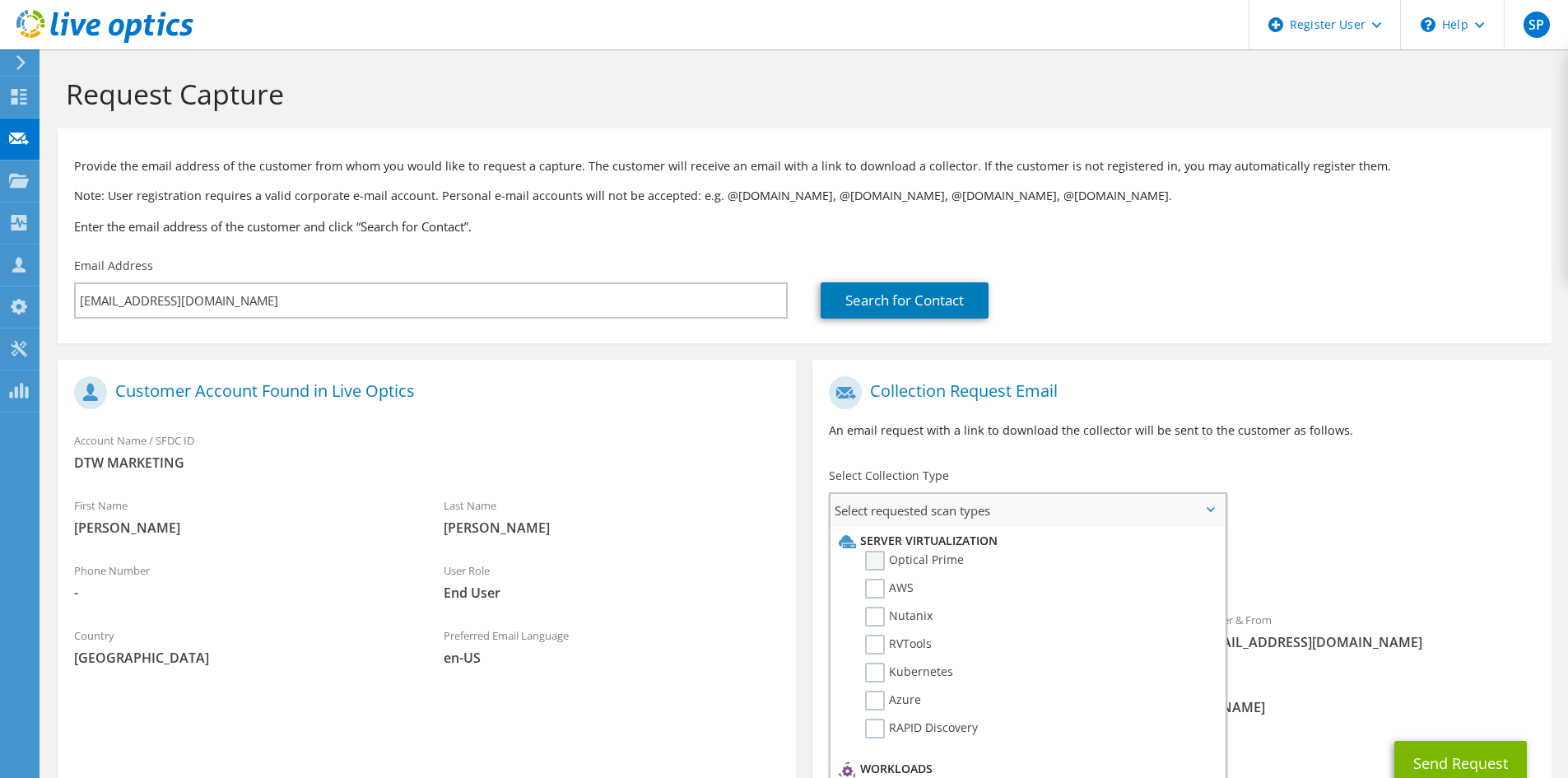
click at [958, 562] on label "Optical Prime" at bounding box center [914, 561] width 99 height 20
click at [0, 0] on input "Optical Prime" at bounding box center [0, 0] width 0 height 0
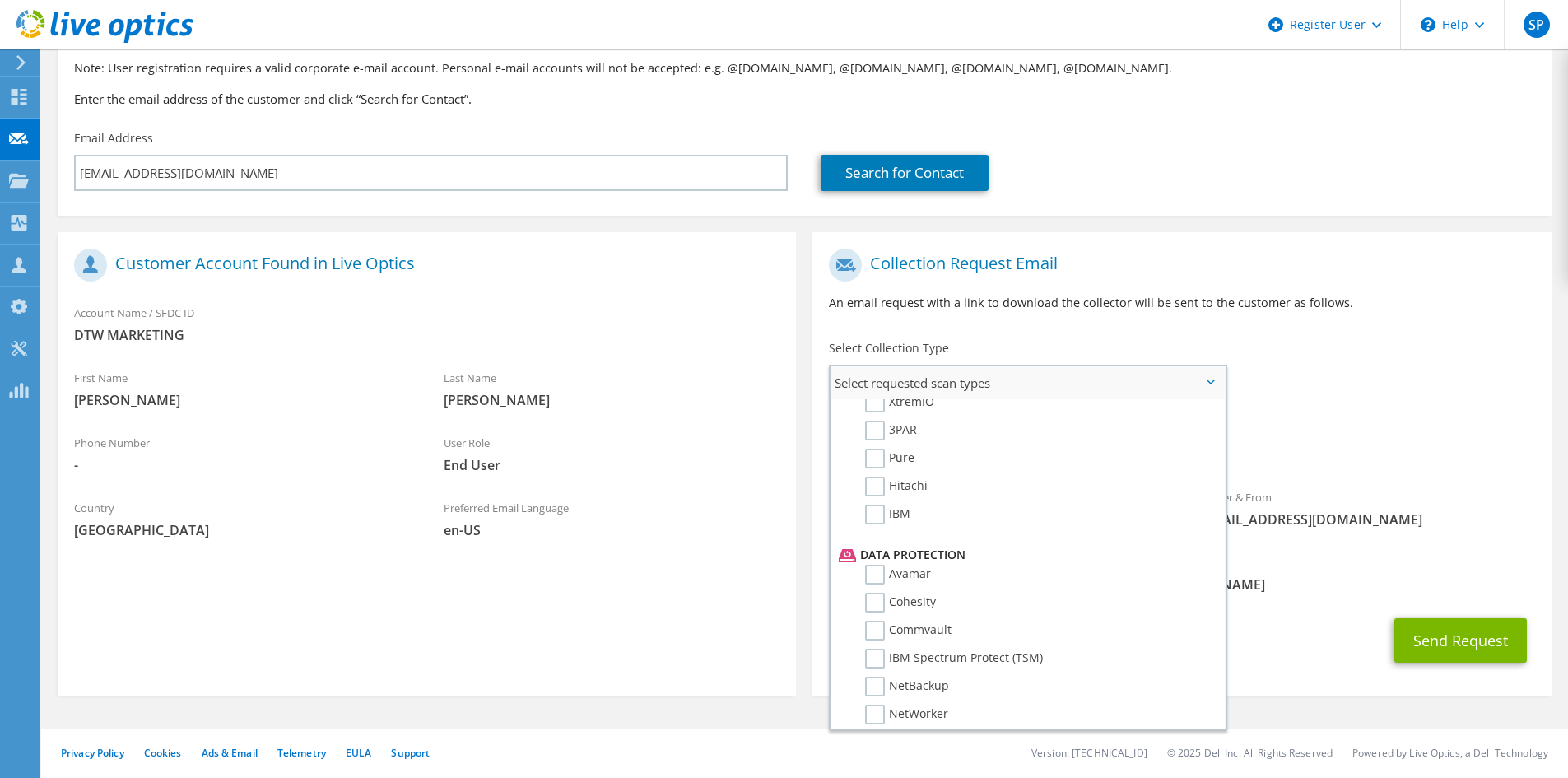
scroll to position [727, 0]
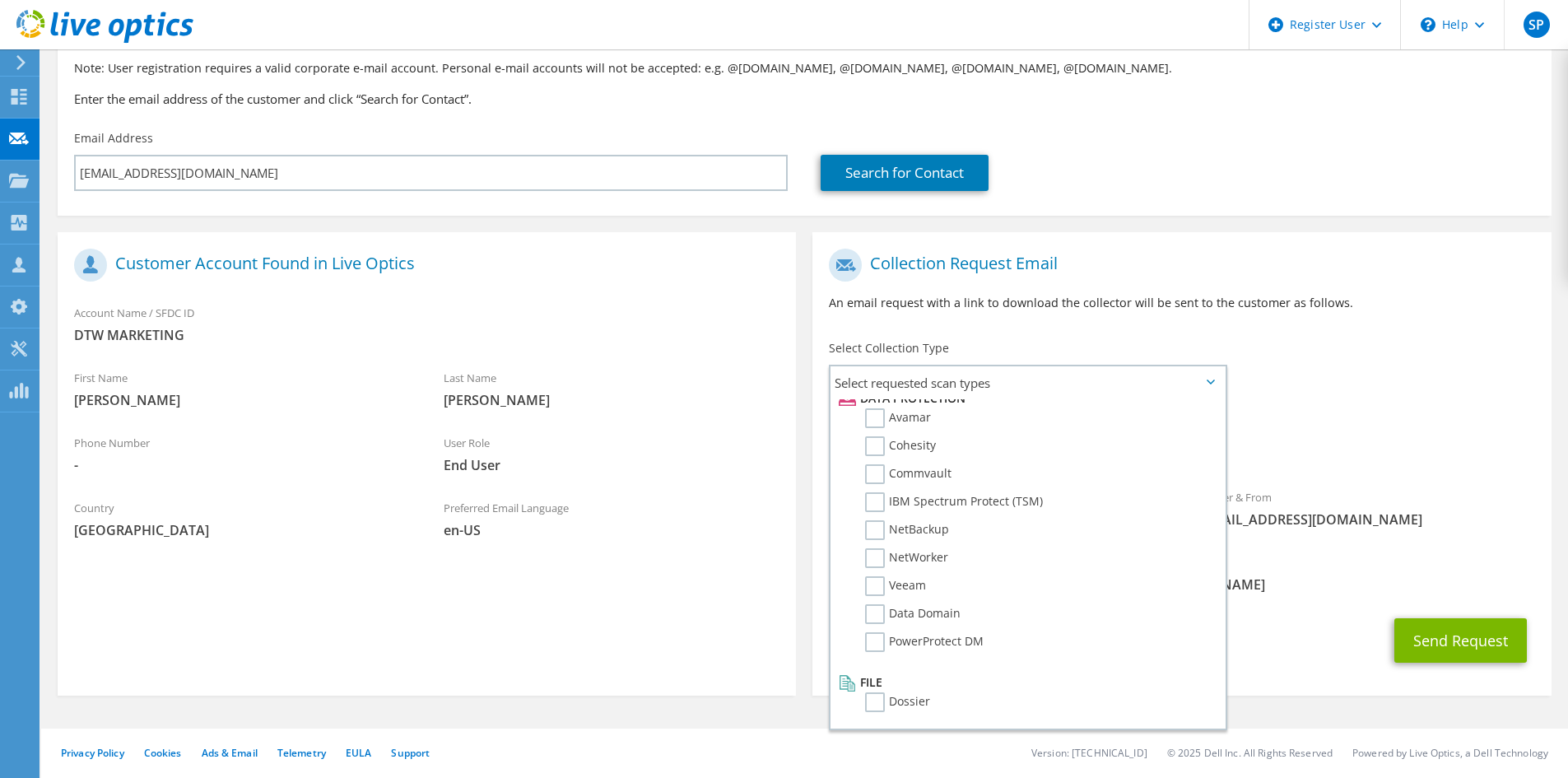
click at [1307, 609] on div "Send Request" at bounding box center [1181, 639] width 738 height 61
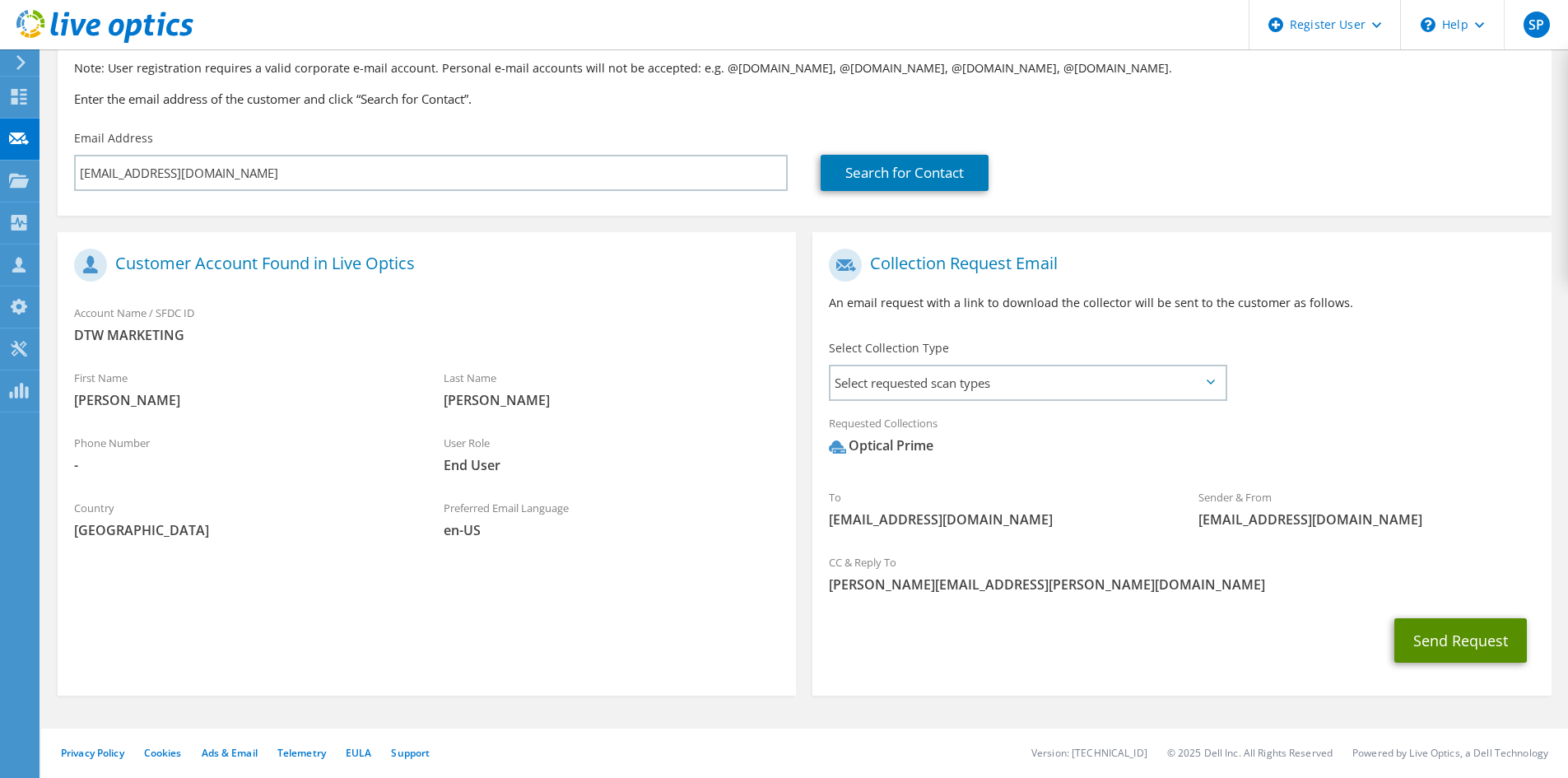
click at [1492, 649] on button "Send Request" at bounding box center [1460, 640] width 133 height 45
